Goal: Task Accomplishment & Management: Complete application form

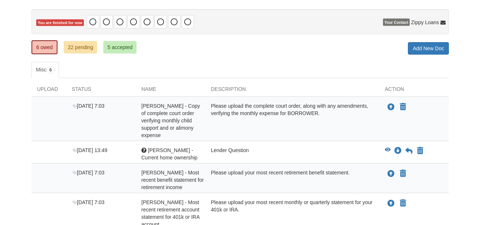
scroll to position [64, 0]
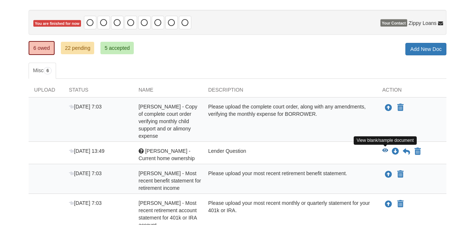
click at [385, 149] on icon "View Diana Gerwig - Current home ownership" at bounding box center [385, 150] width 6 height 5
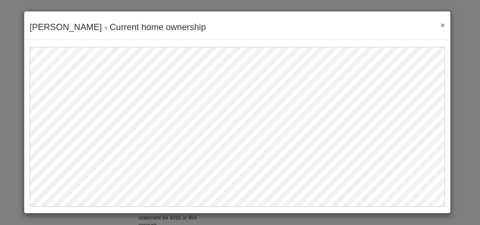
click at [441, 24] on button "×" at bounding box center [441, 25] width 8 height 8
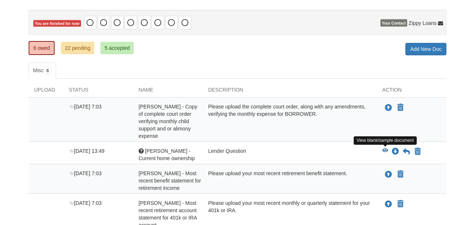
click at [384, 148] on icon "View Diana Gerwig - Current home ownership" at bounding box center [385, 150] width 6 height 5
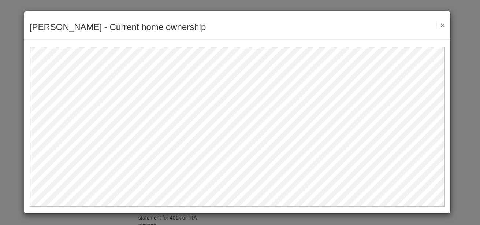
click at [441, 26] on button "×" at bounding box center [441, 25] width 8 height 8
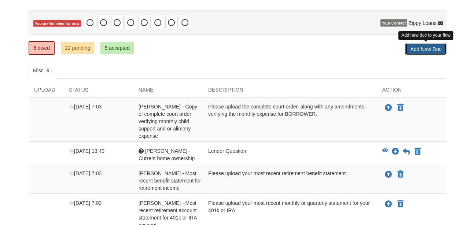
click at [412, 47] on link "Add New Doc" at bounding box center [425, 49] width 41 height 12
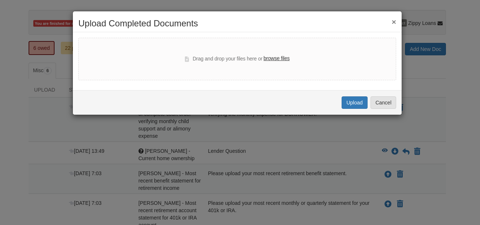
click at [279, 59] on label "browse files" at bounding box center [277, 59] width 26 height 8
click at [0, 0] on input "browse files" at bounding box center [0, 0] width 0 height 0
select select "****"
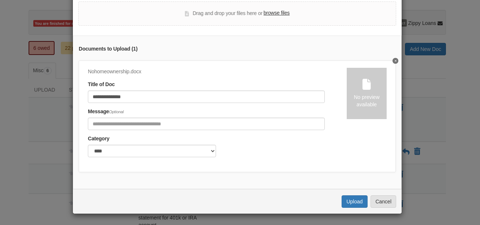
scroll to position [40, 0]
click at [348, 203] on button "Upload" at bounding box center [355, 201] width 26 height 12
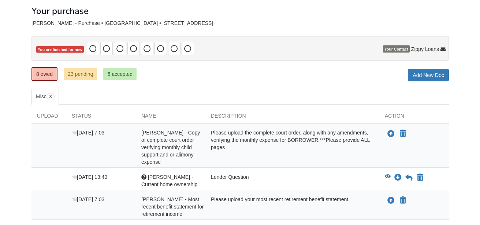
scroll to position [37, 0]
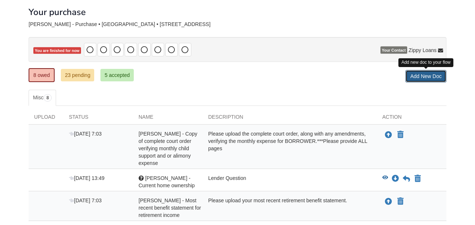
click at [429, 74] on link "Add New Doc" at bounding box center [425, 76] width 41 height 12
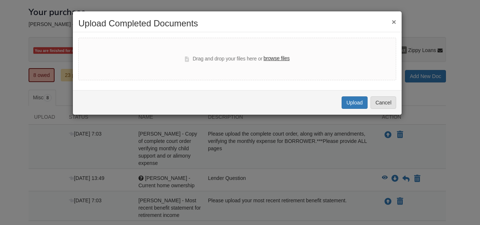
click at [278, 60] on label "browse files" at bounding box center [277, 59] width 26 height 8
click at [0, 0] on input "browse files" at bounding box center [0, 0] width 0 height 0
select select "****"
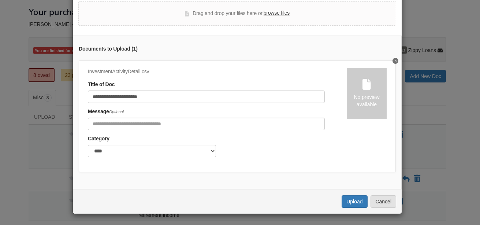
scroll to position [42, 0]
click at [348, 200] on button "Upload" at bounding box center [355, 201] width 26 height 12
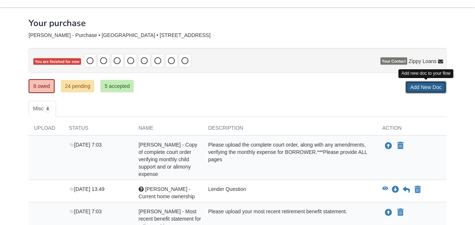
drag, startPoint x: 0, startPoint y: 0, endPoint x: 411, endPoint y: 88, distance: 420.7
click at [411, 88] on link "Add New Doc" at bounding box center [425, 87] width 41 height 12
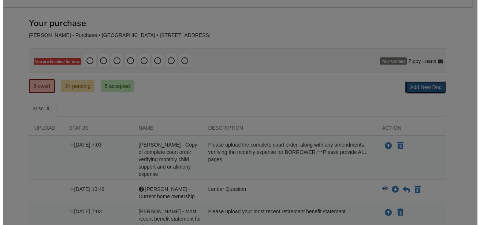
scroll to position [37, 0]
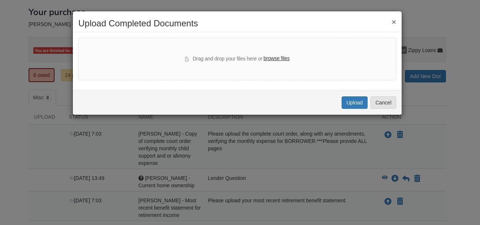
click at [279, 59] on label "browse files" at bounding box center [277, 59] width 26 height 8
click at [0, 0] on input "browse files" at bounding box center [0, 0] width 0 height 0
select select "****"
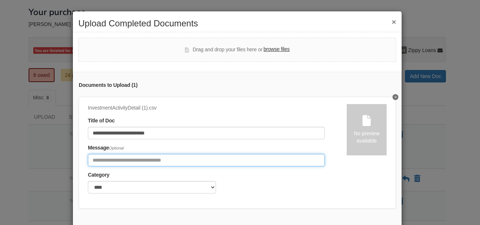
click at [99, 159] on input "Include any comments on this document" at bounding box center [206, 160] width 237 height 12
type input "**********"
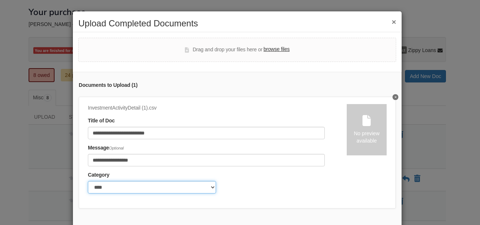
click at [210, 186] on select "******* ****" at bounding box center [152, 187] width 128 height 12
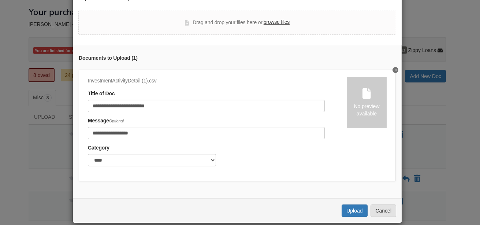
scroll to position [42, 0]
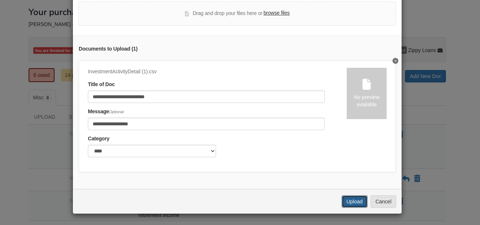
click at [355, 203] on button "Upload" at bounding box center [355, 201] width 26 height 12
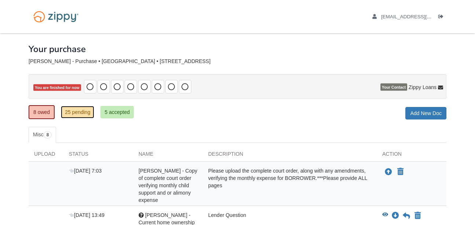
click at [79, 111] on link "25 pending" at bounding box center [77, 112] width 33 height 12
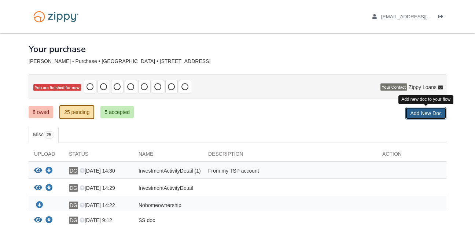
click at [415, 110] on link "Add New Doc" at bounding box center [425, 113] width 41 height 12
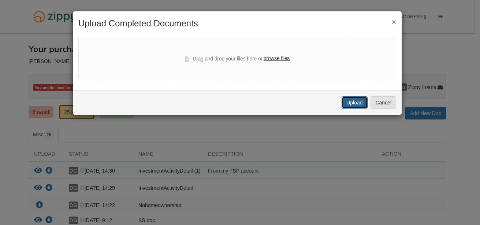
click at [354, 101] on button "Upload" at bounding box center [355, 102] width 26 height 12
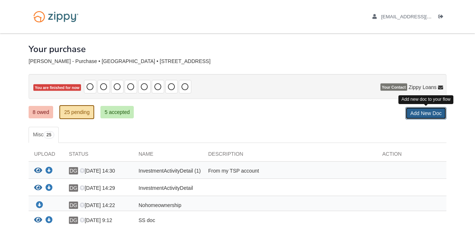
click at [416, 113] on link "Add New Doc" at bounding box center [425, 113] width 41 height 12
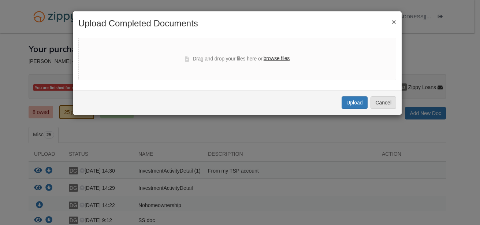
click at [280, 58] on label "browse files" at bounding box center [277, 59] width 26 height 8
click at [0, 0] on input "browse files" at bounding box center [0, 0] width 0 height 0
select select "****"
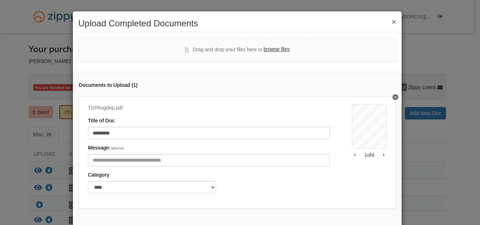
click at [274, 49] on label "browse files" at bounding box center [277, 49] width 26 height 8
click at [0, 0] on input "browse files" at bounding box center [0, 0] width 0 height 0
click at [272, 47] on label "browse files" at bounding box center [277, 49] width 26 height 8
click at [0, 0] on input "browse files" at bounding box center [0, 0] width 0 height 0
select select "****"
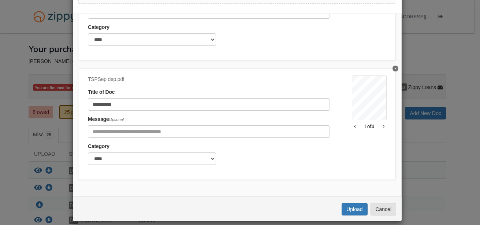
scroll to position [59, 0]
click at [350, 205] on button "Upload" at bounding box center [355, 209] width 26 height 12
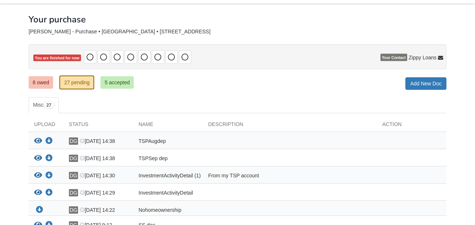
scroll to position [12, 0]
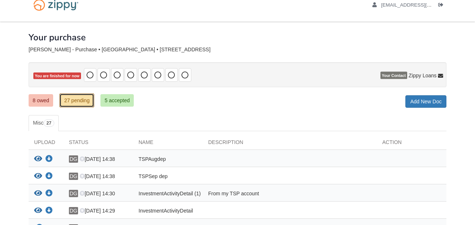
click at [74, 103] on link "27 pending" at bounding box center [76, 100] width 35 height 14
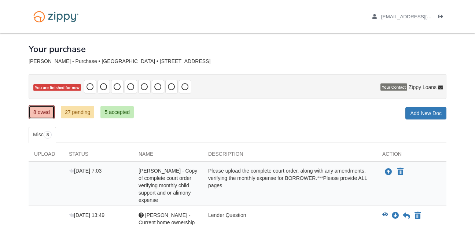
click at [40, 112] on link "8 owed" at bounding box center [42, 112] width 26 height 14
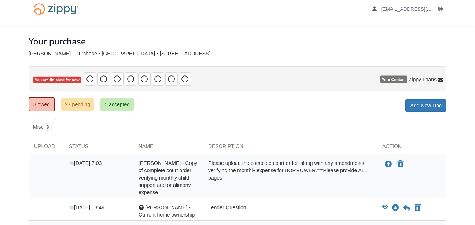
scroll to position [7, 0]
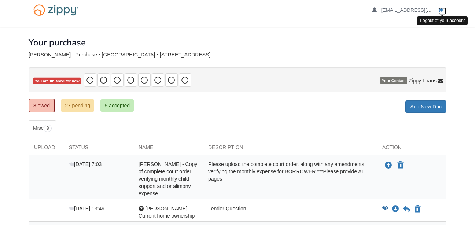
click at [439, 8] on icon "Log out" at bounding box center [440, 10] width 5 height 5
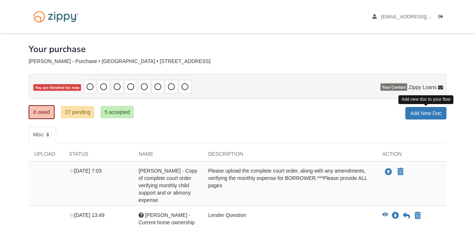
click at [415, 115] on link "Add New Doc" at bounding box center [425, 113] width 41 height 12
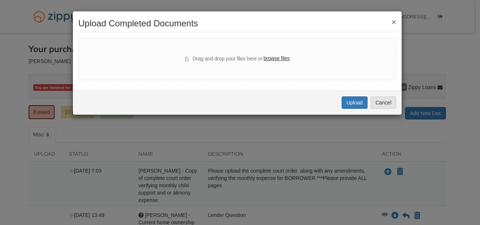
click at [279, 60] on label "browse files" at bounding box center [277, 59] width 26 height 8
click at [0, 0] on input "browse files" at bounding box center [0, 0] width 0 height 0
select select "****"
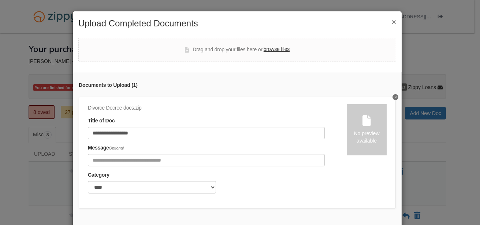
drag, startPoint x: 208, startPoint y: 123, endPoint x: 243, endPoint y: 118, distance: 34.8
click at [243, 118] on div "**********" at bounding box center [206, 128] width 237 height 22
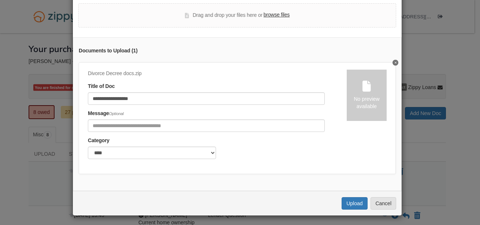
scroll to position [42, 0]
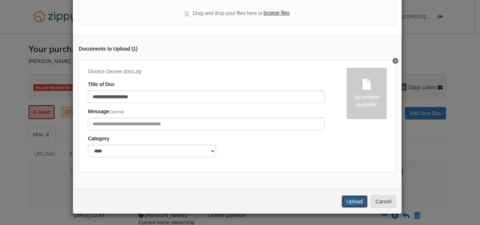
click at [353, 199] on button "Upload" at bounding box center [355, 201] width 26 height 12
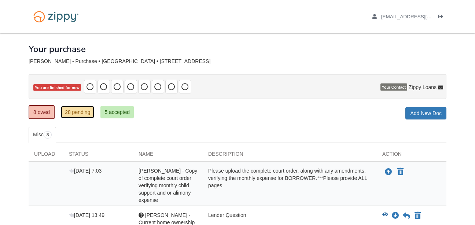
click at [83, 114] on link "28 pending" at bounding box center [77, 112] width 33 height 12
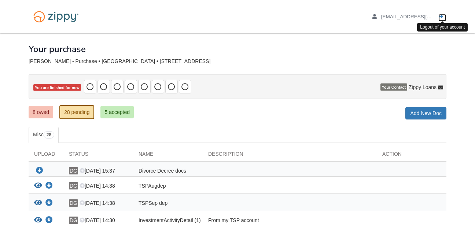
click at [441, 17] on icon "Log out" at bounding box center [440, 16] width 5 height 5
